Goal: Check status: Check status

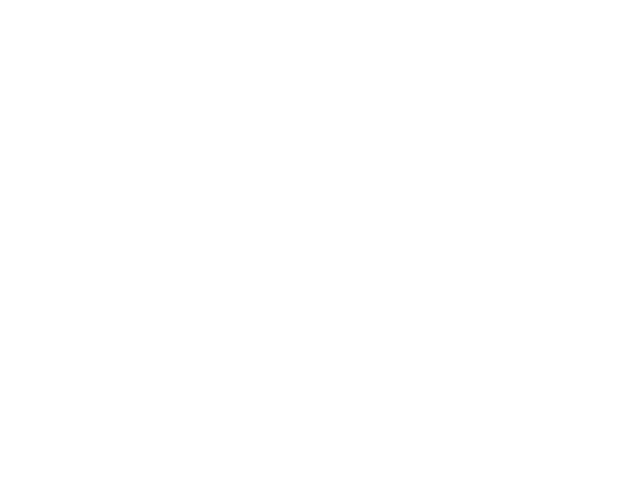
type input "[EMAIL_ADDRESS][DOMAIN_NAME]"
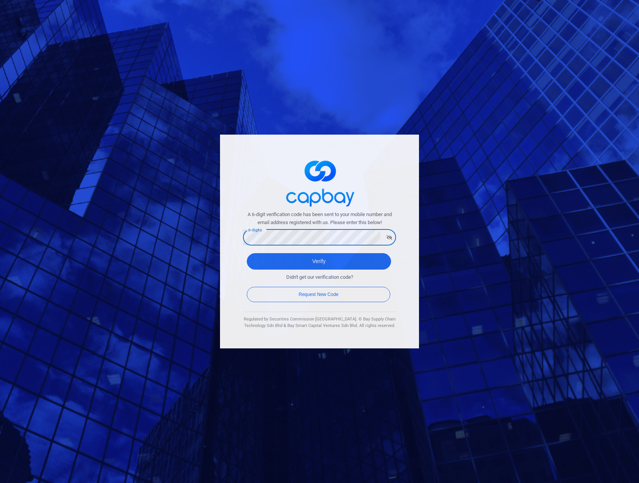
click at [285, 162] on img at bounding box center [319, 182] width 77 height 57
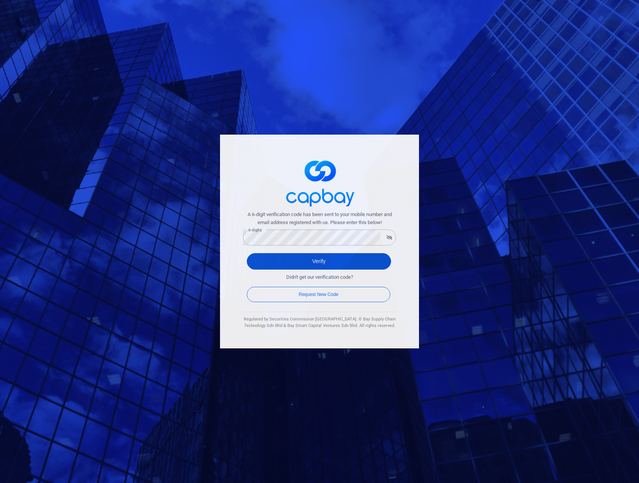
click at [313, 265] on button "Verify" at bounding box center [319, 261] width 144 height 16
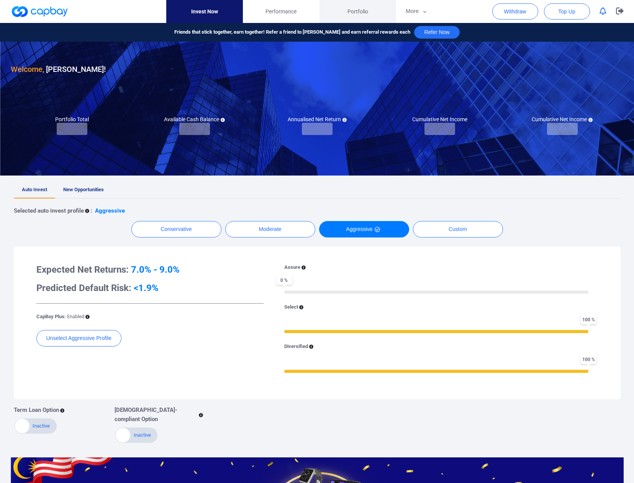
click at [363, 13] on span "Portfolio" at bounding box center [357, 11] width 21 height 8
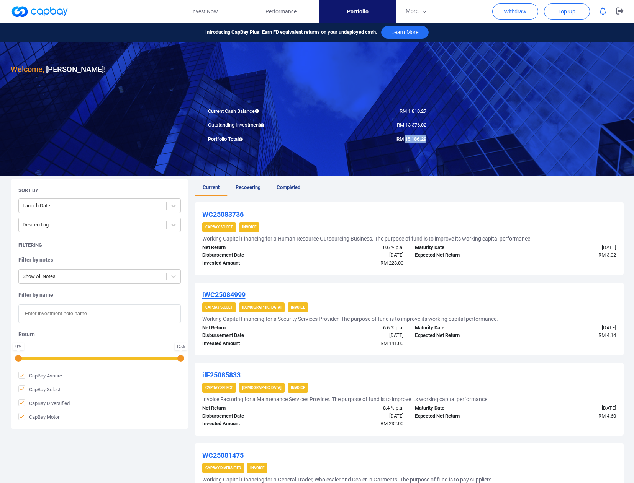
drag, startPoint x: 403, startPoint y: 139, endPoint x: 421, endPoint y: 140, distance: 17.2
click at [426, 140] on div "RM 15,186.29" at bounding box center [374, 140] width 115 height 8
copy span "15,186.29"
